Goal: Contribute content

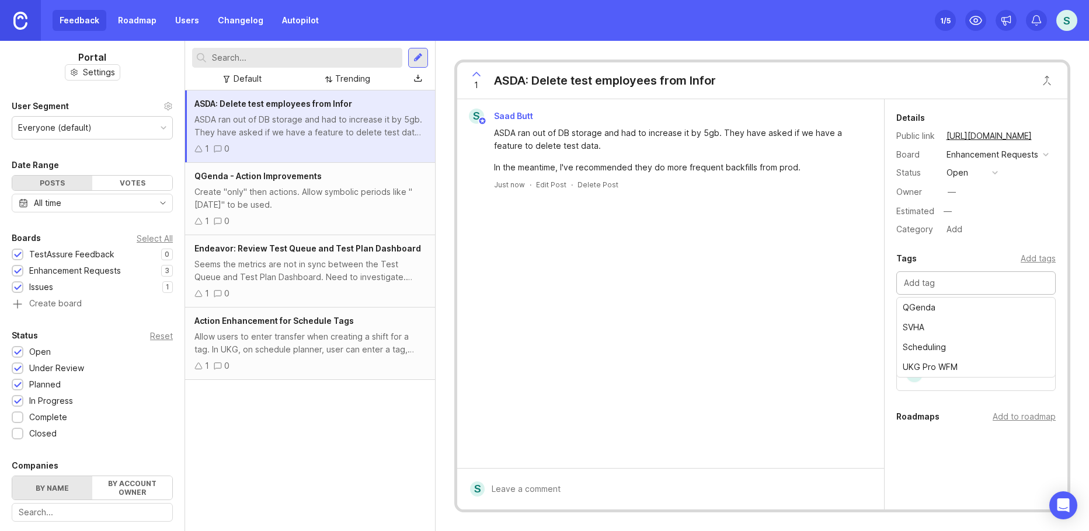
scroll to position [38, 0]
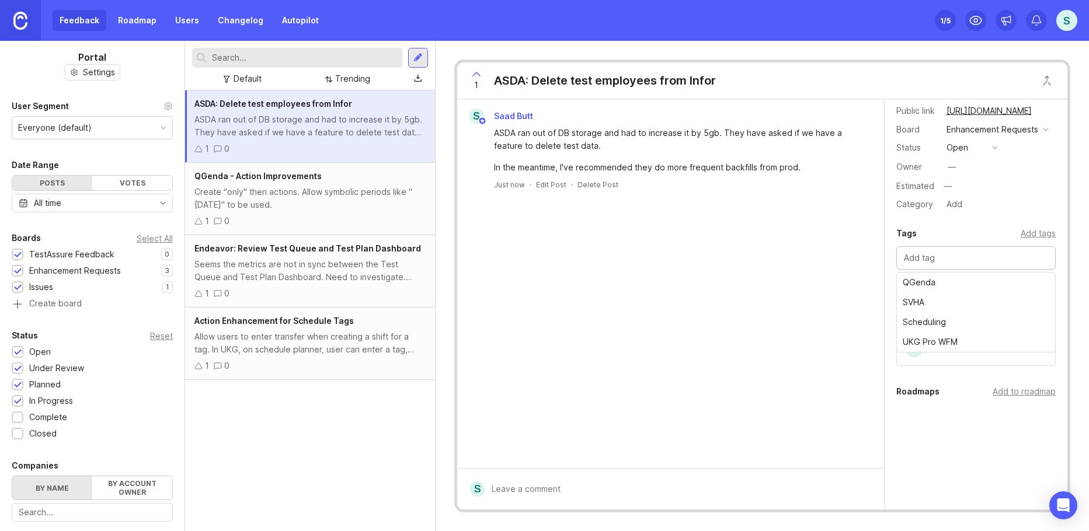
click at [305, 201] on div "Create "only" then actions. Allow symbolic periods like "[DATE]" to be used." at bounding box center [309, 199] width 231 height 26
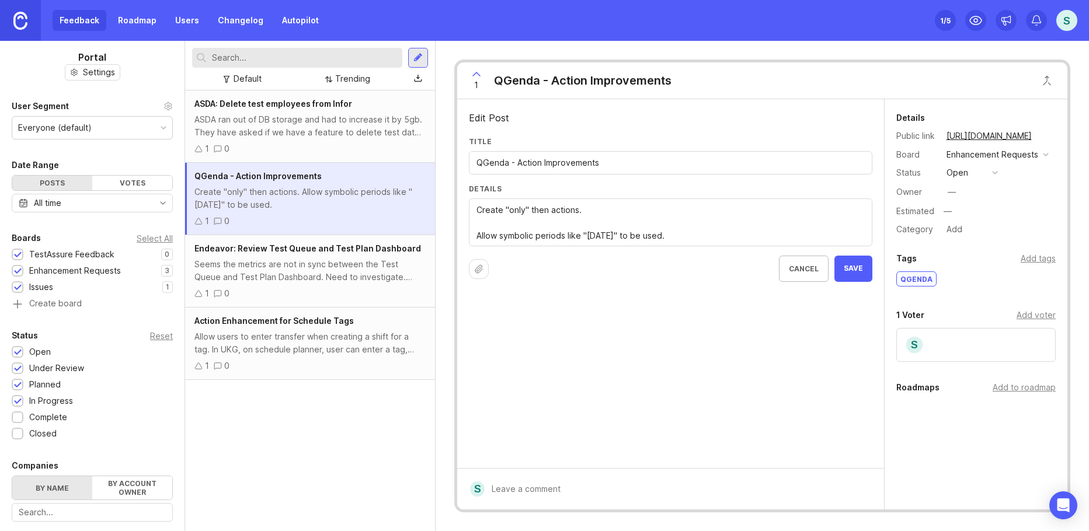
click at [666, 233] on textarea "Create "only" then actions. Allow symbolic periods like "[DATE]" to be used." at bounding box center [670, 223] width 388 height 39
click at [480, 206] on textarea "Create "only" then actions. Allow symbolic periods like "[DATE]" to be used." at bounding box center [670, 223] width 388 height 39
click at [472, 209] on div "Create "only" then actions. Allow symbolic periods like "[DATE]" to be used." at bounding box center [670, 222] width 403 height 48
click at [600, 212] on textarea "Create "only" then actions. Allow symbolic periods like "[DATE]" to be used." at bounding box center [670, 223] width 388 height 39
click at [686, 227] on textarea "Create "only" then actions. Allow symbolic periods like "[DATE]" to be used." at bounding box center [670, 223] width 388 height 39
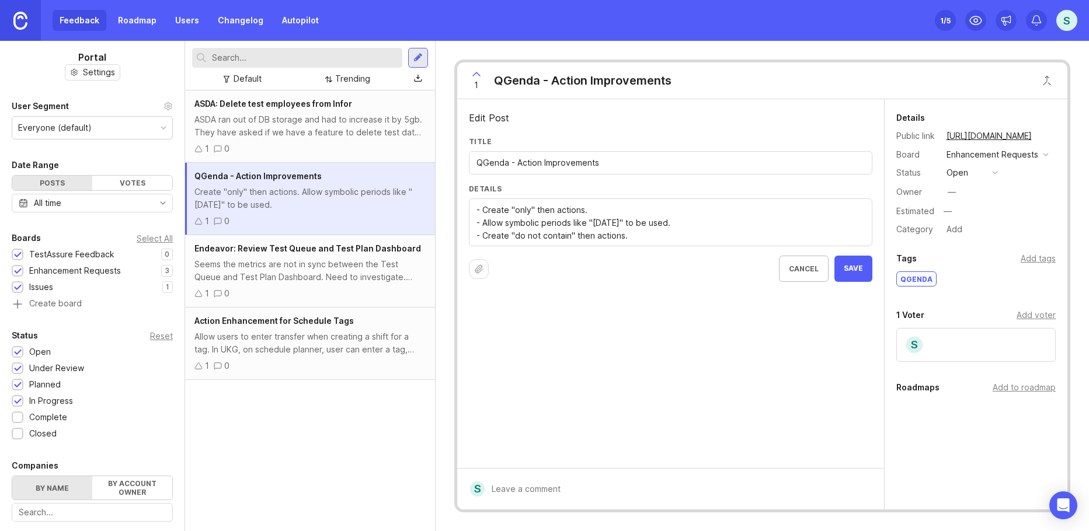
type textarea "- Create "only" then actions. - Allow symbolic periods like "[DATE]" to be used…"
click at [846, 267] on span "Save" at bounding box center [853, 269] width 19 height 10
